Goal: Task Accomplishment & Management: Use online tool/utility

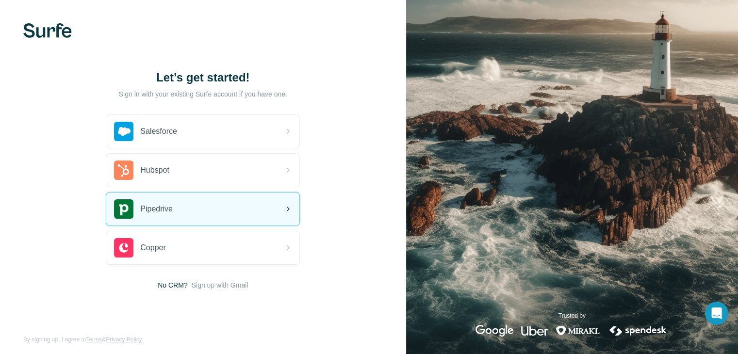
click at [174, 210] on div "Pipedrive" at bounding box center [202, 209] width 193 height 33
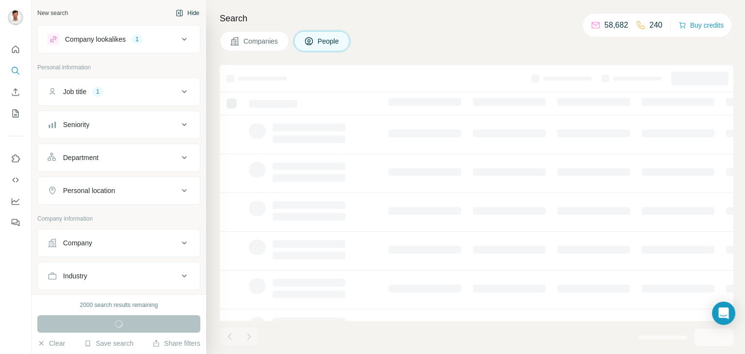
click at [188, 14] on button "Hide" at bounding box center [187, 13] width 37 height 15
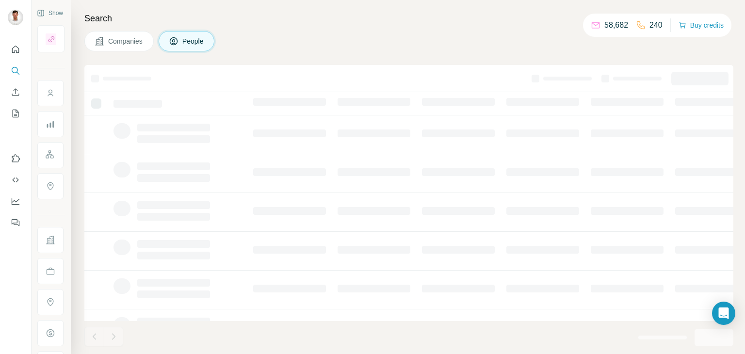
click at [14, 60] on nav at bounding box center [16, 81] width 16 height 81
click at [16, 51] on icon "Quick start" at bounding box center [15, 49] width 7 height 7
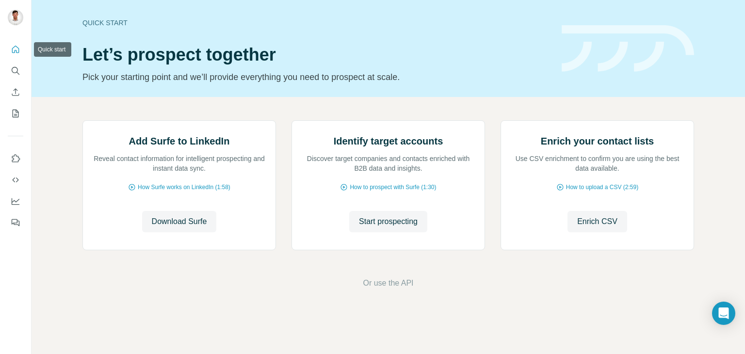
click at [8, 45] on button "Quick start" at bounding box center [16, 49] width 16 height 17
click at [14, 64] on button "Search" at bounding box center [16, 70] width 16 height 17
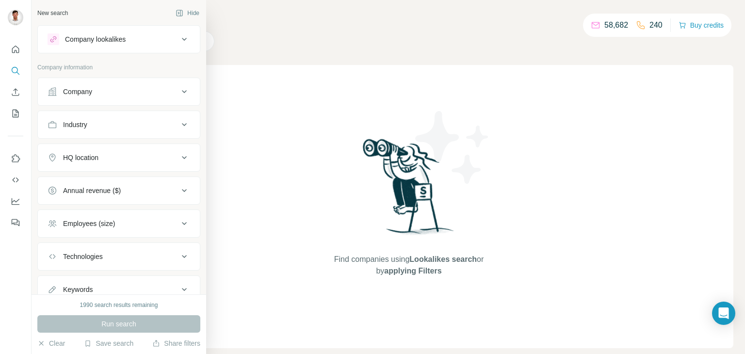
click at [167, 41] on div "Company lookalikes" at bounding box center [113, 39] width 131 height 12
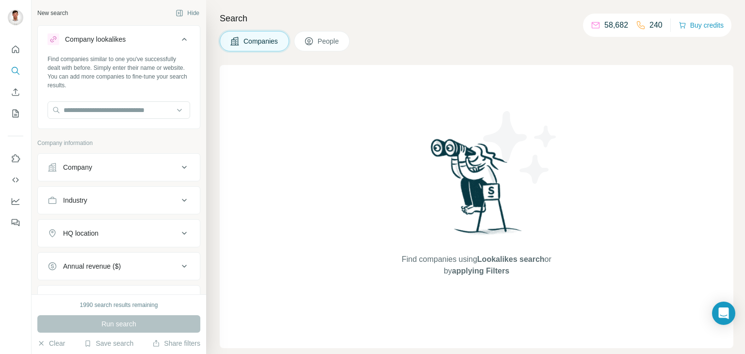
click at [167, 41] on div "Company lookalikes" at bounding box center [113, 39] width 131 height 12
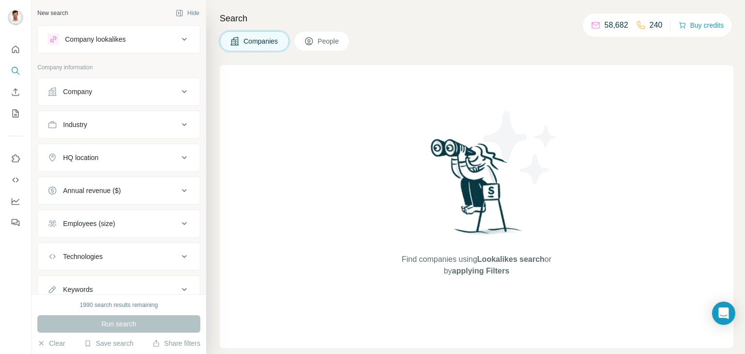
click at [166, 41] on div "Company lookalikes" at bounding box center [113, 39] width 131 height 12
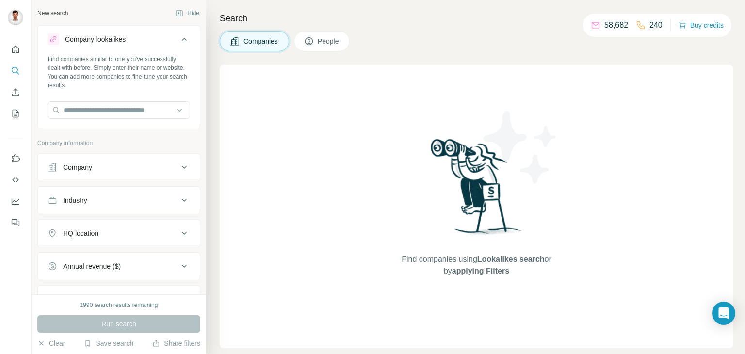
click at [166, 41] on div "Company lookalikes" at bounding box center [113, 39] width 131 height 12
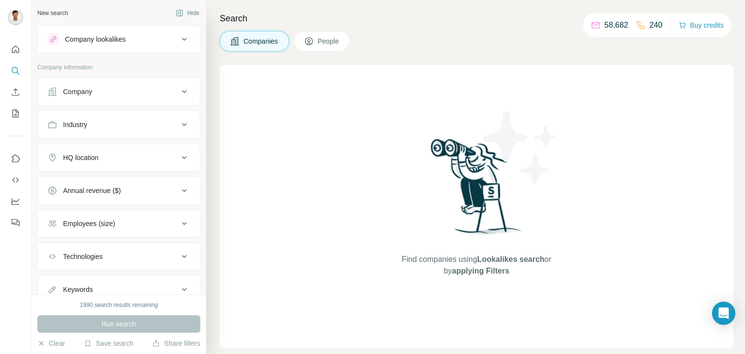
drag, startPoint x: 186, startPoint y: 16, endPoint x: 173, endPoint y: 20, distance: 14.1
click at [186, 16] on button "Hide" at bounding box center [187, 13] width 37 height 15
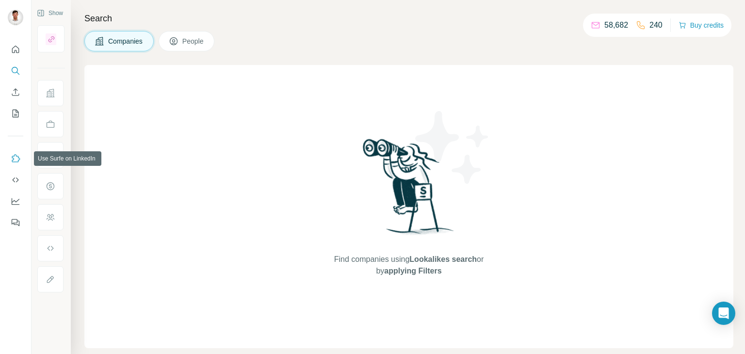
click at [16, 151] on button "Use Surfe on LinkedIn" at bounding box center [16, 158] width 16 height 17
